Goal: Information Seeking & Learning: Check status

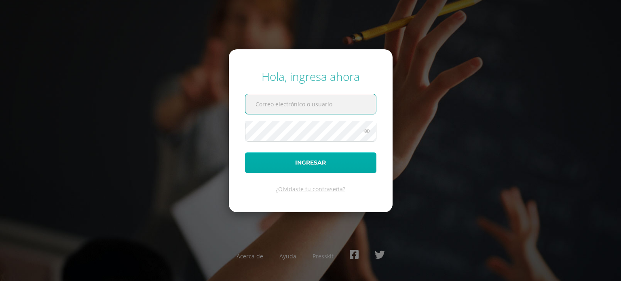
type input "20190373@liceoguatemala.edu.gt"
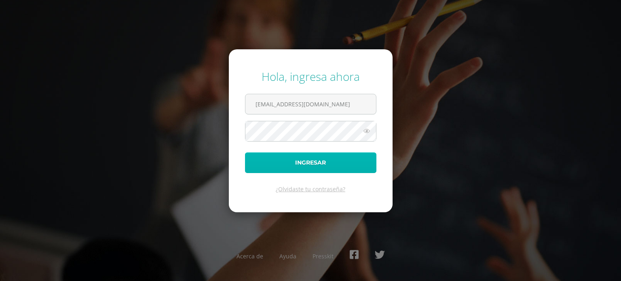
click at [329, 165] on button "Ingresar" at bounding box center [310, 162] width 131 height 21
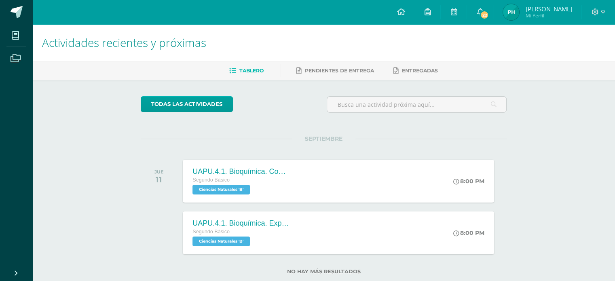
click at [560, 8] on span "[PERSON_NAME]" at bounding box center [548, 9] width 46 height 8
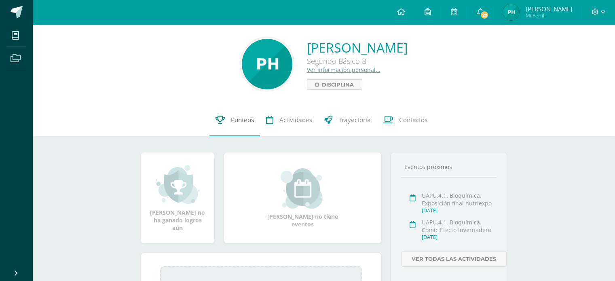
click at [238, 123] on span "Punteos" at bounding box center [242, 120] width 23 height 8
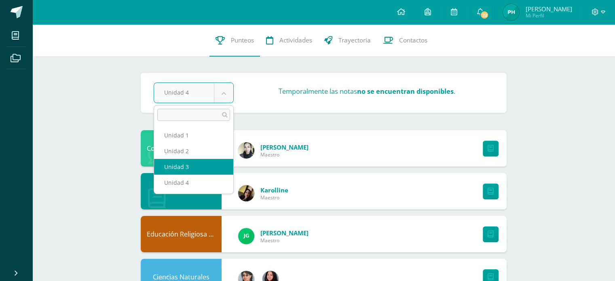
select select "Unidad 3"
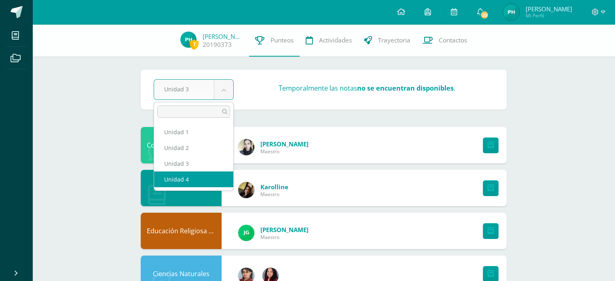
select select "Unidad 4"
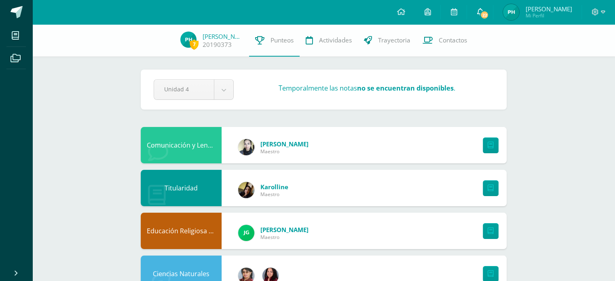
click at [489, 12] on span "22" at bounding box center [484, 15] width 9 height 9
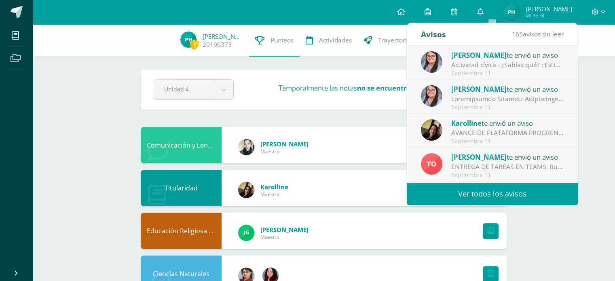
click at [490, 194] on link "Ver todos los avisos" at bounding box center [492, 194] width 171 height 22
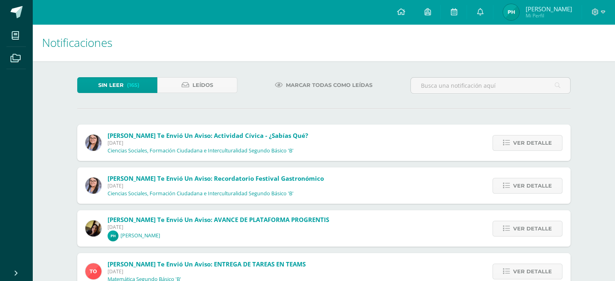
scroll to position [81, 0]
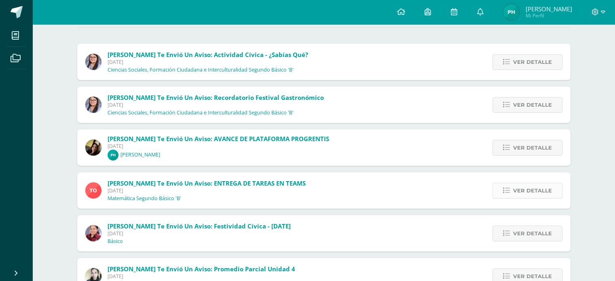
click at [527, 187] on span "Ver detalle" at bounding box center [532, 190] width 39 height 15
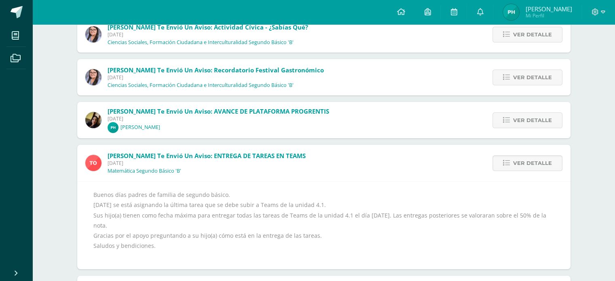
scroll to position [121, 0]
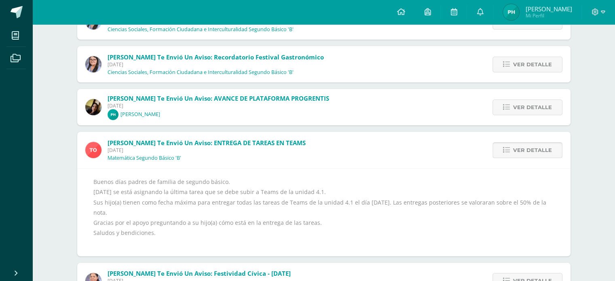
click at [545, 150] on span "Ver detalle" at bounding box center [532, 150] width 39 height 15
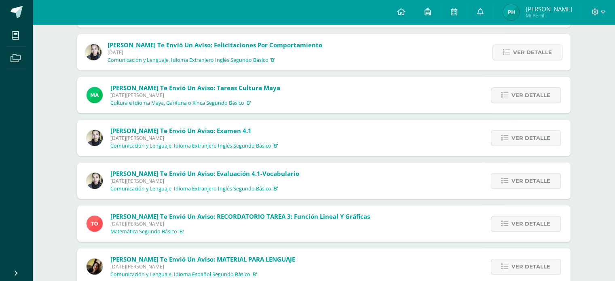
scroll to position [468, 0]
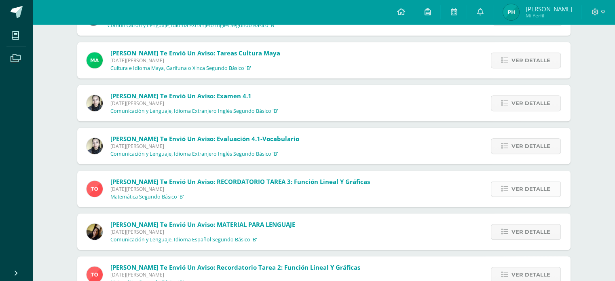
click at [540, 191] on span "Ver detalle" at bounding box center [530, 189] width 39 height 15
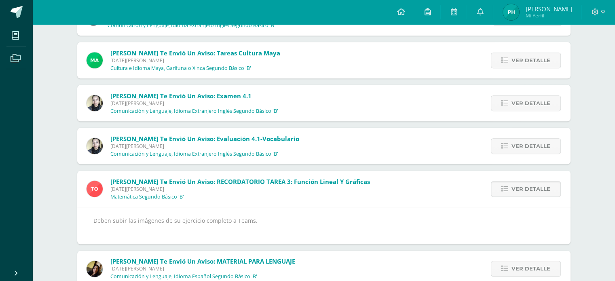
click at [540, 191] on span "Ver detalle" at bounding box center [530, 189] width 39 height 15
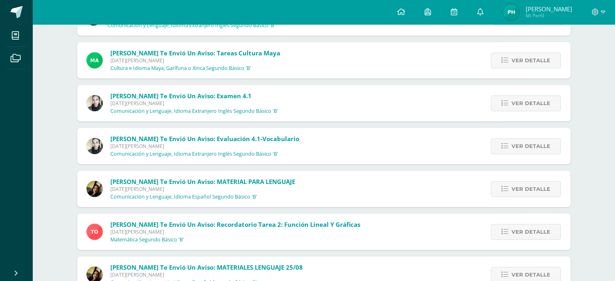
scroll to position [549, 0]
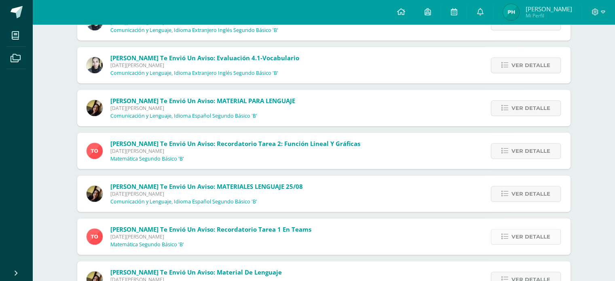
click at [522, 240] on span "Ver detalle" at bounding box center [530, 236] width 39 height 15
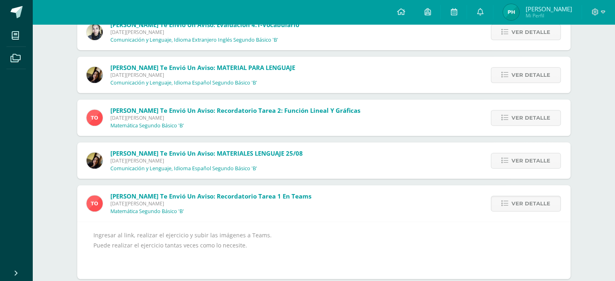
scroll to position [630, 0]
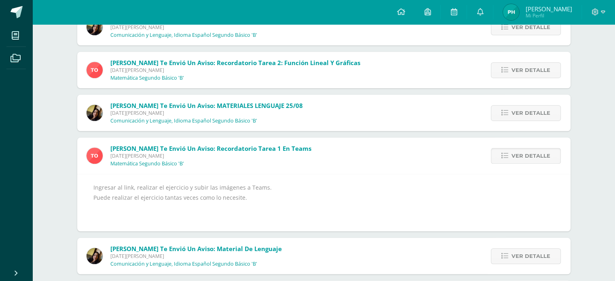
click at [522, 159] on span "Ver detalle" at bounding box center [530, 155] width 39 height 15
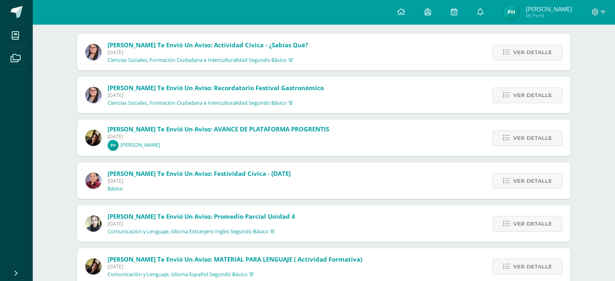
scroll to position [0, 0]
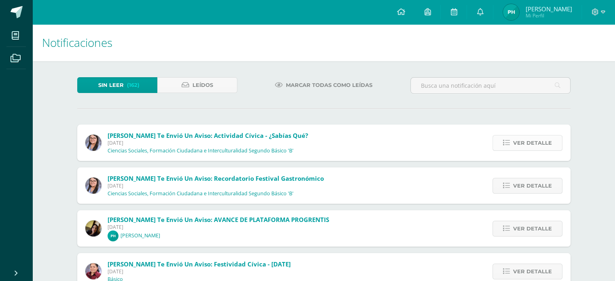
click at [549, 142] on span "Ver detalle" at bounding box center [532, 142] width 39 height 15
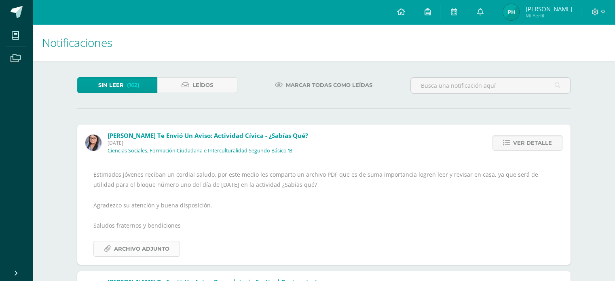
click at [144, 245] on span "Archivo Adjunto" at bounding box center [141, 248] width 55 height 15
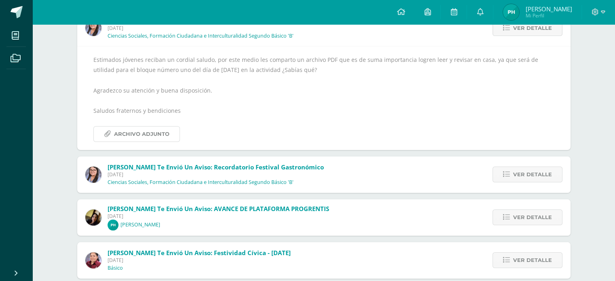
scroll to position [162, 0]
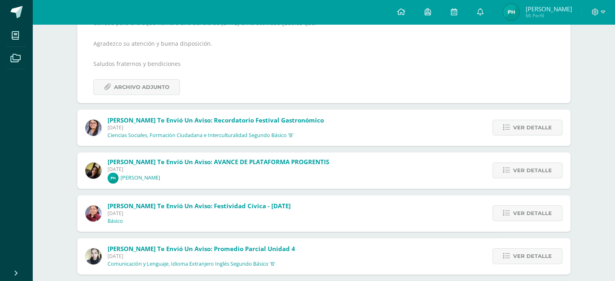
click at [268, 175] on span "Karolline te envió un aviso: AVANCE DE PLATAFORMA PROGRENTIS Jueves 11 de Septi…" at bounding box center [219, 171] width 222 height 26
click at [536, 169] on span "Ver detalle" at bounding box center [532, 170] width 39 height 15
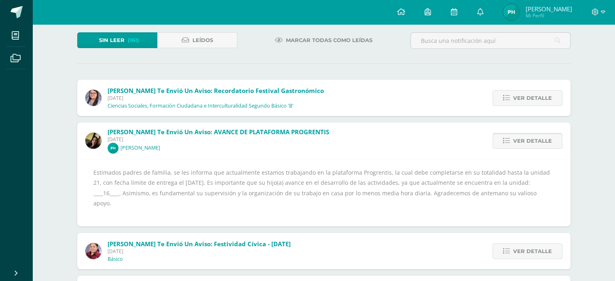
scroll to position [44, 0]
click at [537, 145] on span "Ver detalle" at bounding box center [532, 141] width 39 height 15
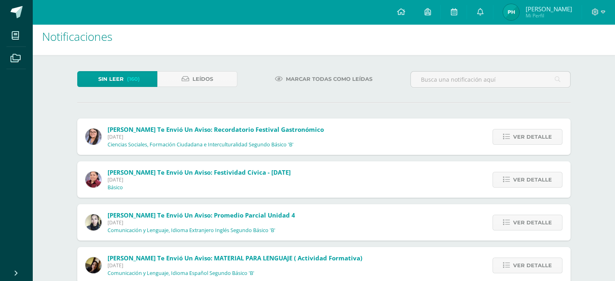
scroll to position [4, 0]
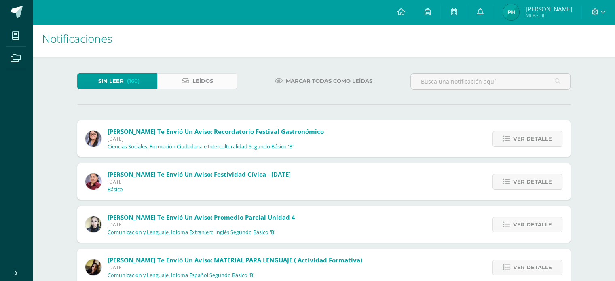
click at [220, 83] on link "Leídos" at bounding box center [197, 81] width 80 height 16
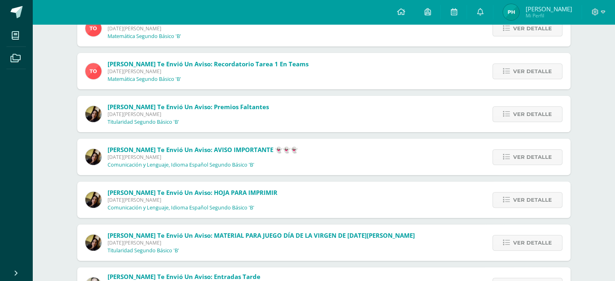
scroll to position [309, 0]
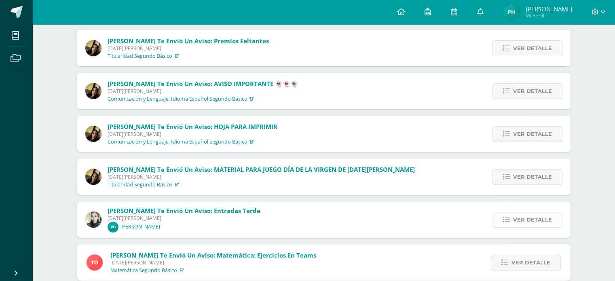
click at [524, 221] on span "Ver detalle" at bounding box center [532, 219] width 39 height 15
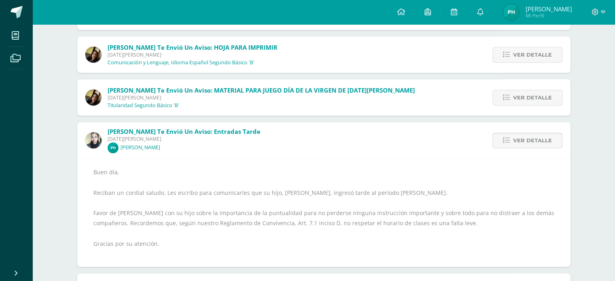
scroll to position [390, 0]
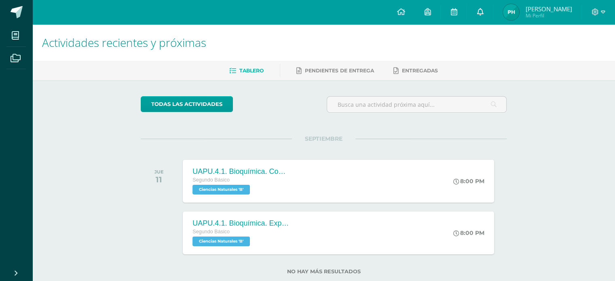
click at [483, 13] on icon at bounding box center [480, 11] width 6 height 7
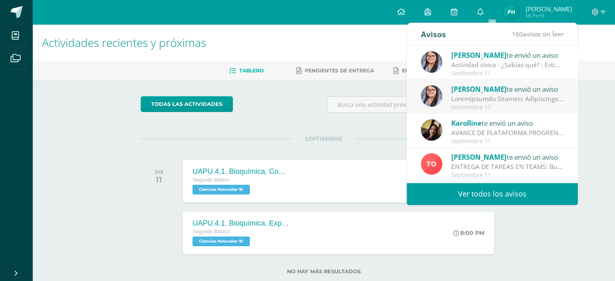
click at [520, 101] on div at bounding box center [507, 98] width 112 height 9
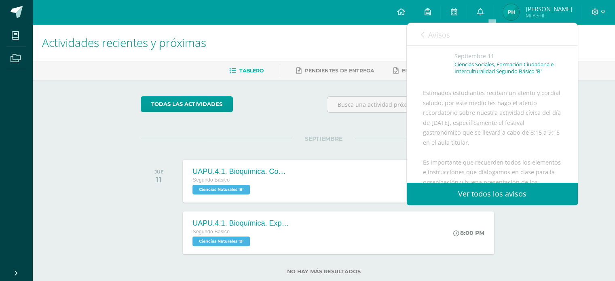
scroll to position [81, 0]
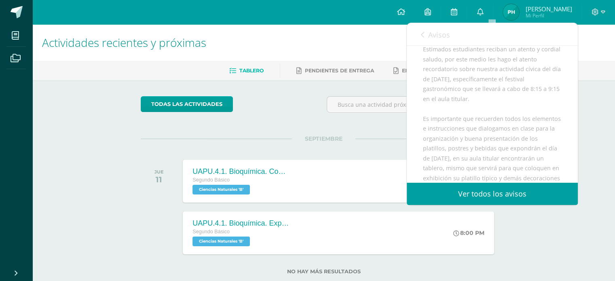
click at [489, 195] on link "Ver todos los avisos" at bounding box center [492, 194] width 171 height 22
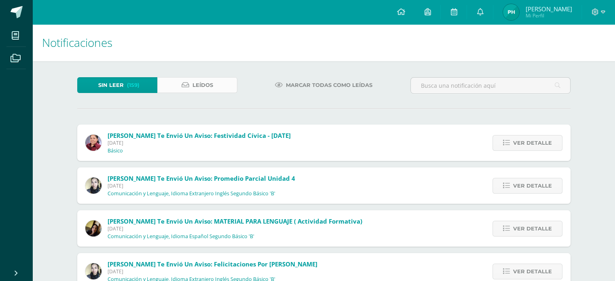
click at [199, 87] on span "Leídos" at bounding box center [202, 85] width 21 height 15
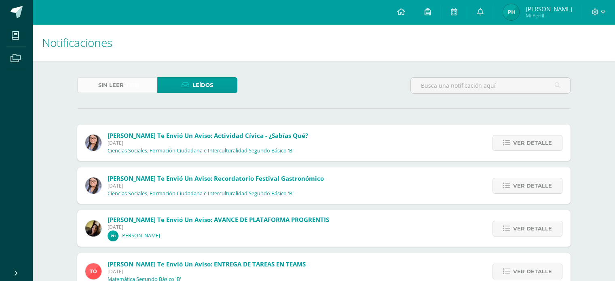
click at [135, 83] on span "(159)" at bounding box center [133, 85] width 13 height 15
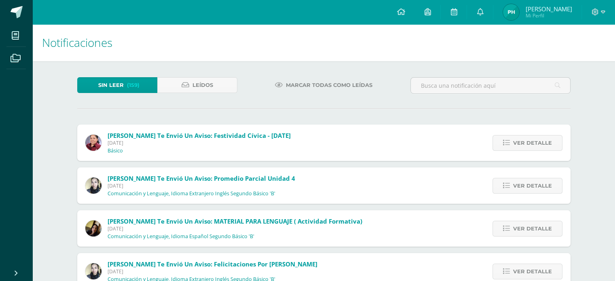
scroll to position [40, 0]
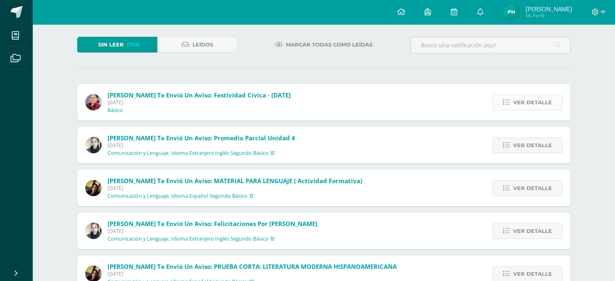
click at [516, 110] on span "Ver detalle" at bounding box center [532, 102] width 39 height 15
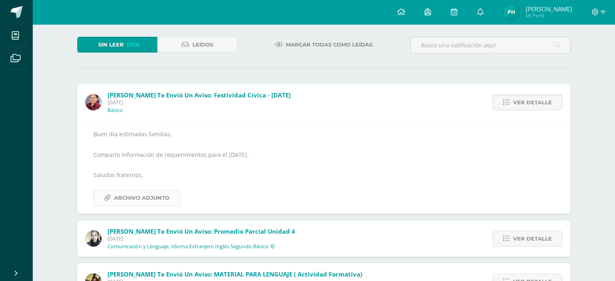
click at [149, 199] on span "Archivo Adjunto" at bounding box center [141, 197] width 55 height 15
click at [245, 97] on span "[PERSON_NAME] te envió un aviso: Festividad Cívica - [DATE]" at bounding box center [199, 95] width 183 height 8
click at [207, 39] on span "Leídos" at bounding box center [202, 44] width 21 height 15
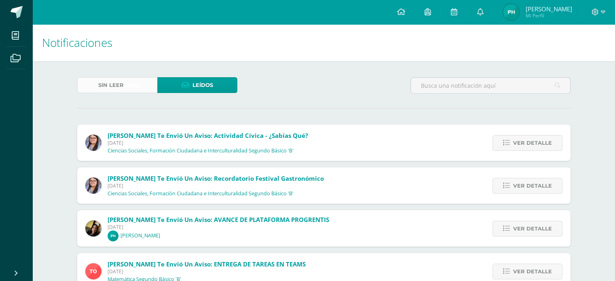
click at [139, 85] on span "(158)" at bounding box center [133, 85] width 13 height 15
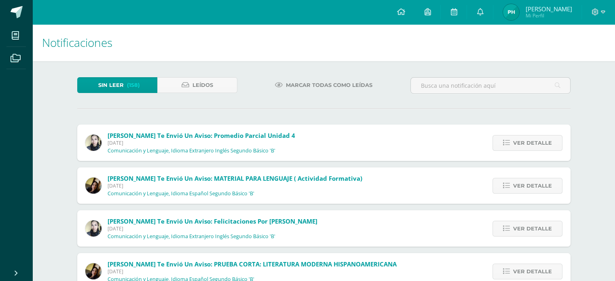
click at [139, 90] on span "(158)" at bounding box center [133, 85] width 13 height 15
click at [539, 236] on span "Ver detalle" at bounding box center [532, 228] width 39 height 15
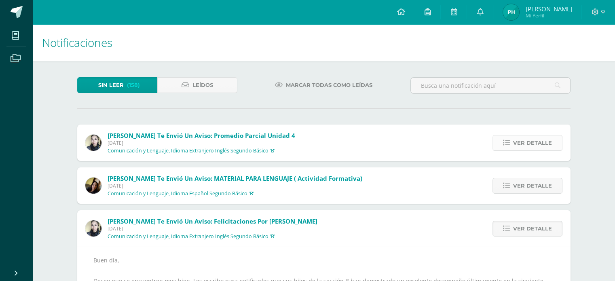
click at [521, 137] on span "Ver detalle" at bounding box center [532, 142] width 39 height 15
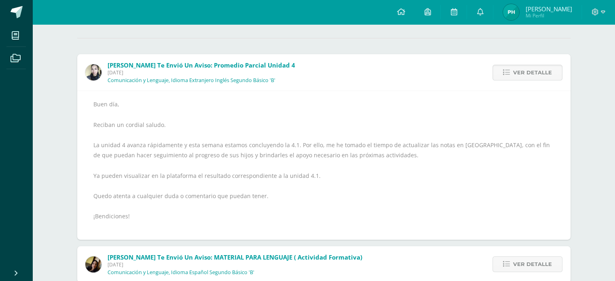
scroll to position [81, 0]
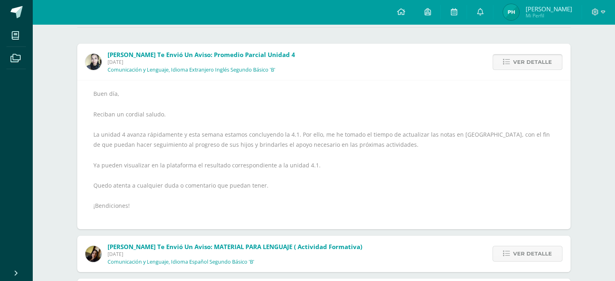
click at [521, 58] on span "Ver detalle" at bounding box center [532, 62] width 39 height 15
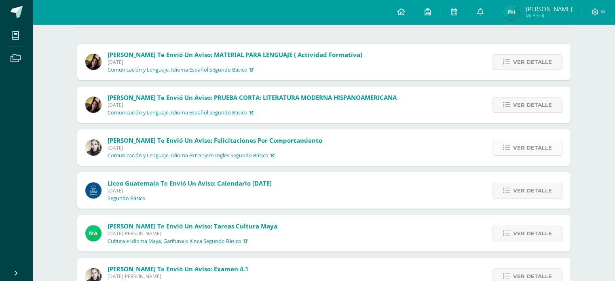
click at [523, 147] on span "Ver detalle" at bounding box center [532, 147] width 39 height 15
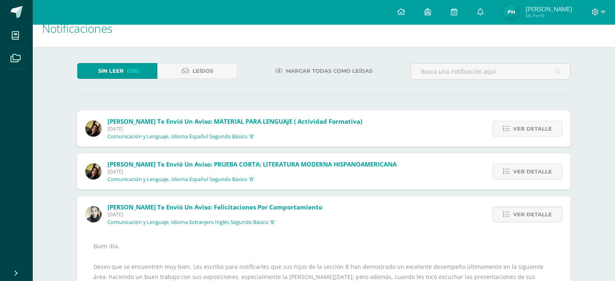
scroll to position [0, 0]
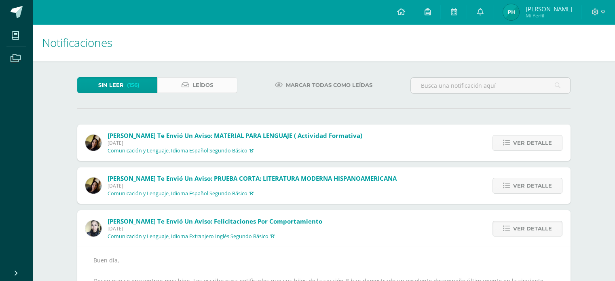
click at [188, 82] on icon at bounding box center [186, 85] width 8 height 7
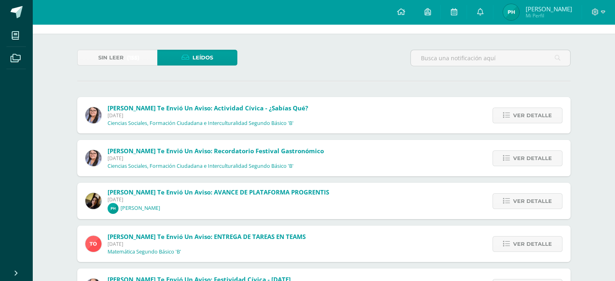
scroll to position [40, 0]
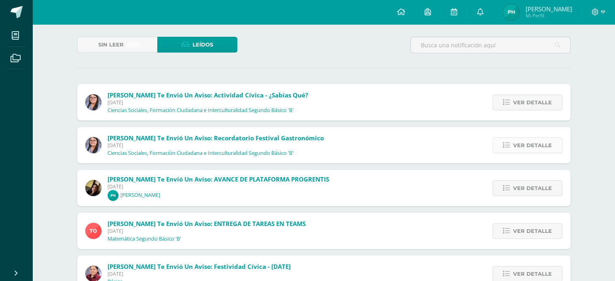
click at [515, 144] on span "Ver detalle" at bounding box center [532, 145] width 39 height 15
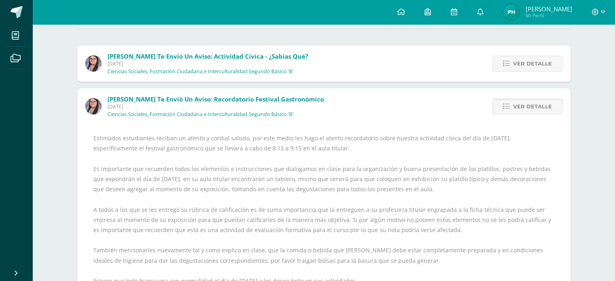
scroll to position [81, 0]
